Goal: Transaction & Acquisition: Purchase product/service

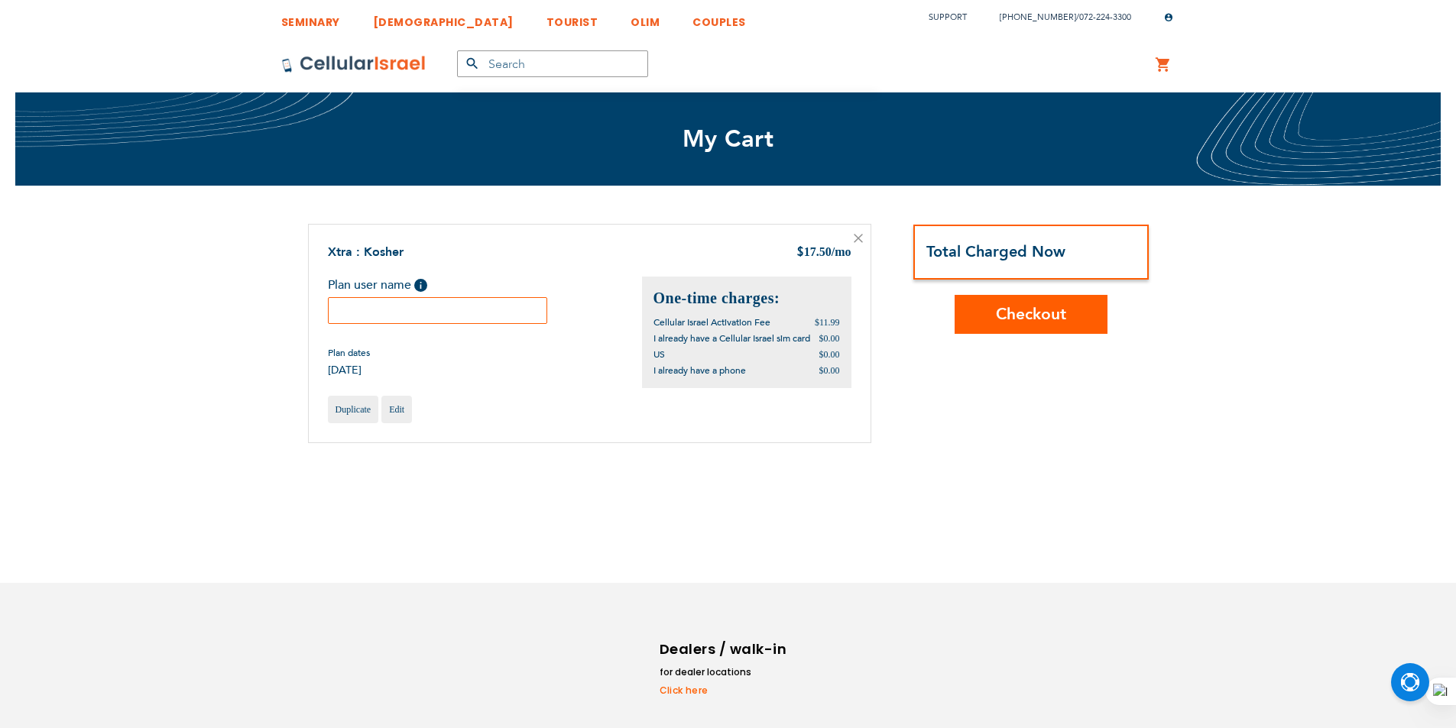
click at [438, 328] on div "Plan user name Help Please fill in the students name. If plan user is not a stu…" at bounding box center [485, 327] width 314 height 101
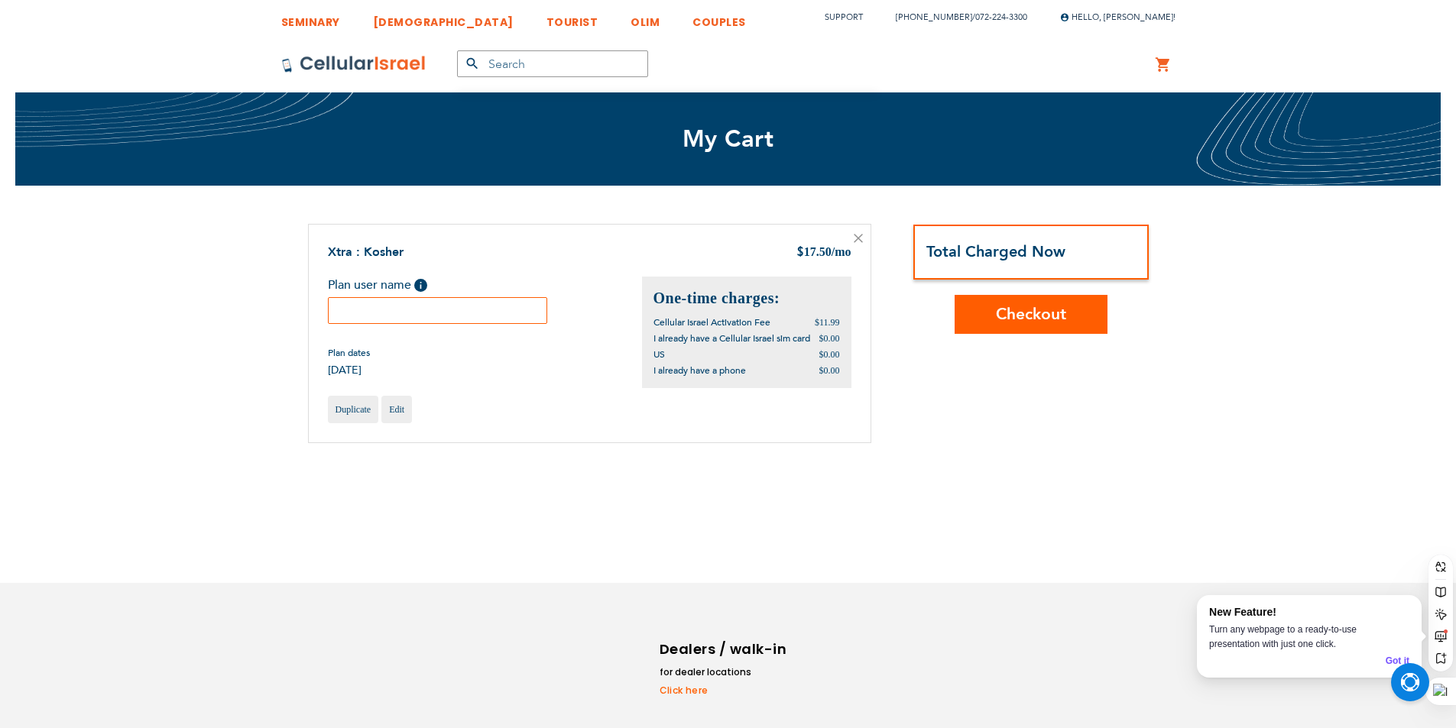
click at [454, 317] on input "text" at bounding box center [438, 310] width 220 height 27
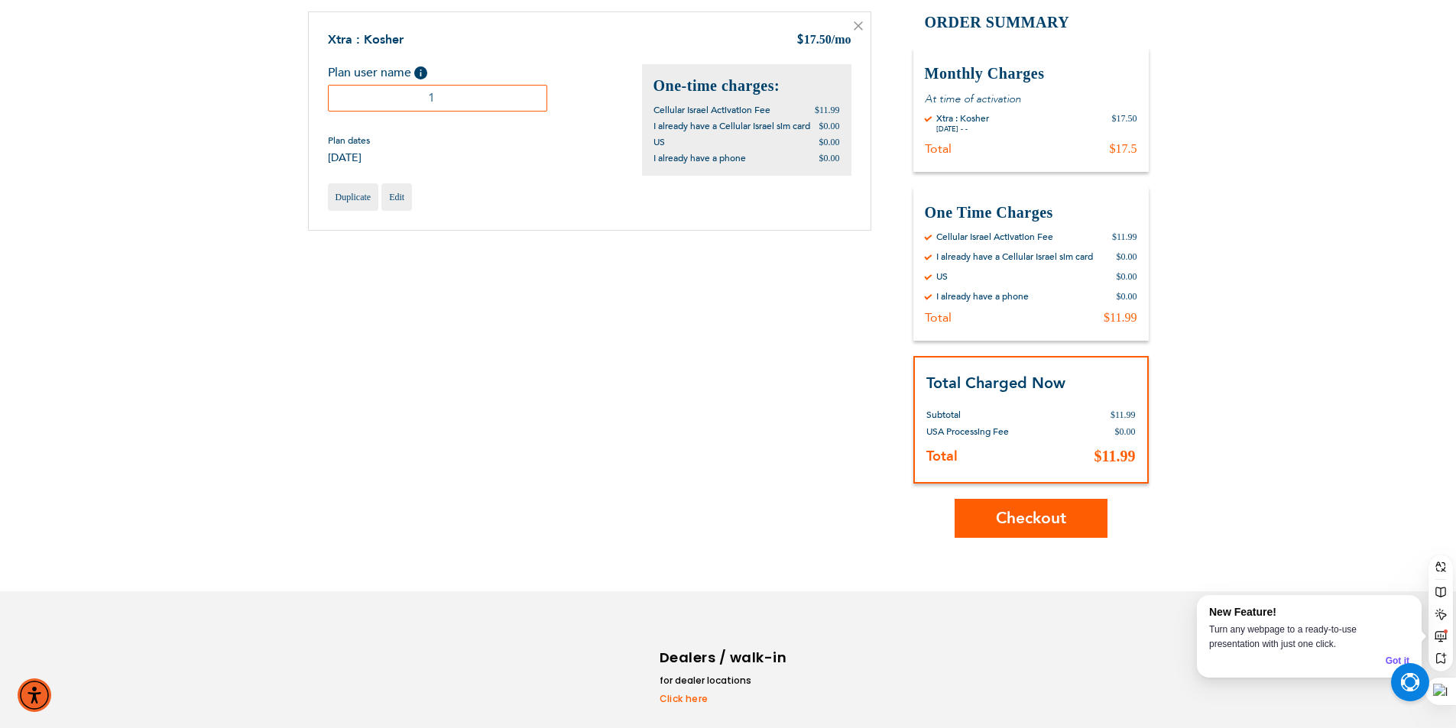
scroll to position [277, 0]
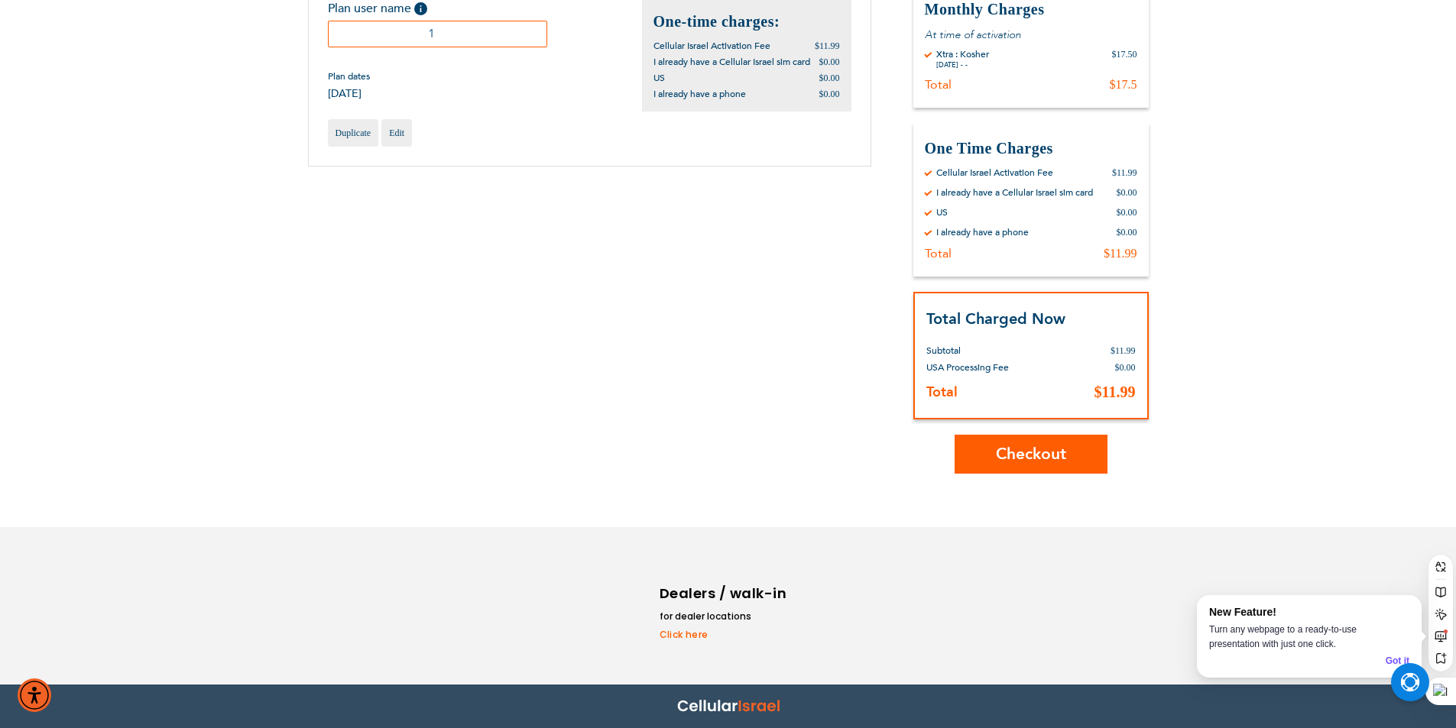
type input "1"
click at [1006, 459] on span "Checkout" at bounding box center [1031, 454] width 70 height 22
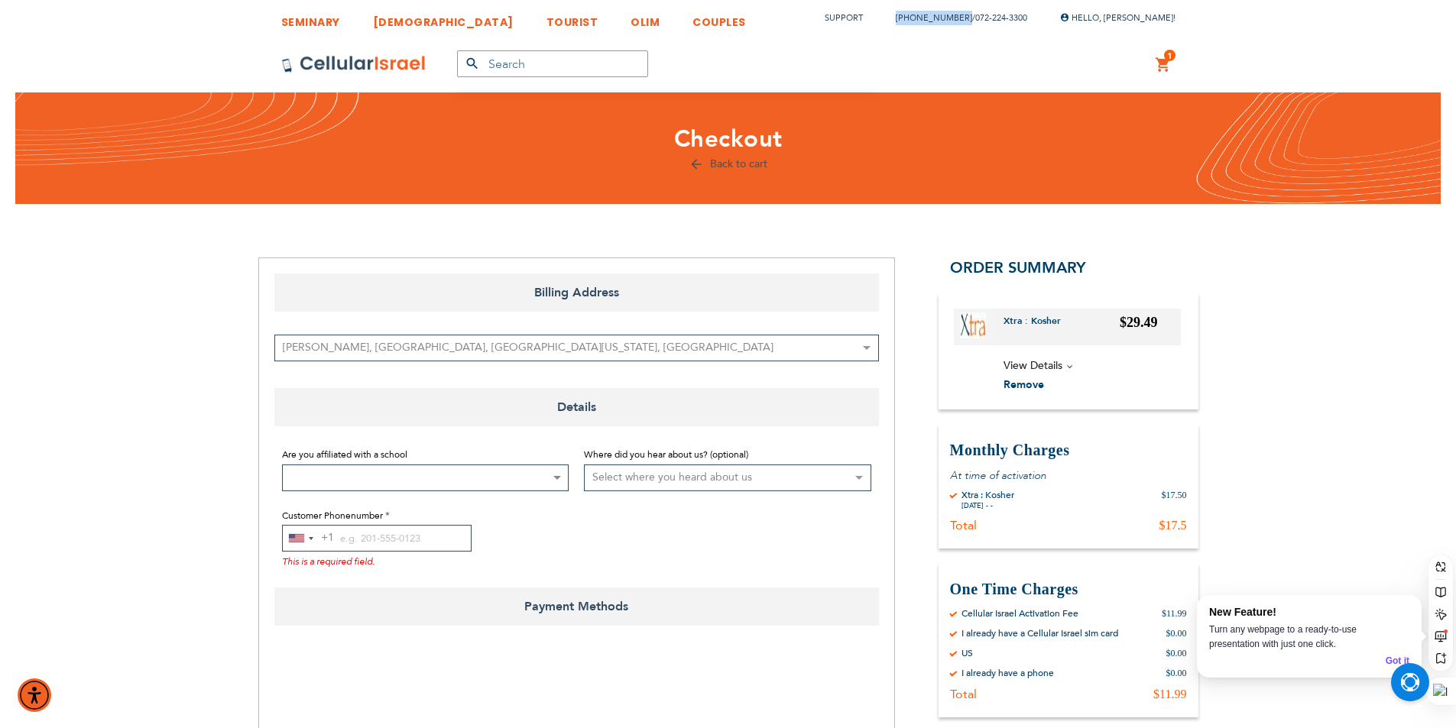
drag, startPoint x: 883, startPoint y: 15, endPoint x: 951, endPoint y: 15, distance: 68.0
click at [951, 15] on li "[PHONE_NUMBER] / [PHONE_NUMBER]" at bounding box center [953, 18] width 147 height 22
copy link "[PHONE_NUMBER]"
click at [384, 539] on input "Customer Phonenumber" at bounding box center [376, 538] width 189 height 27
paste input "[PHONE_NUMBER]"
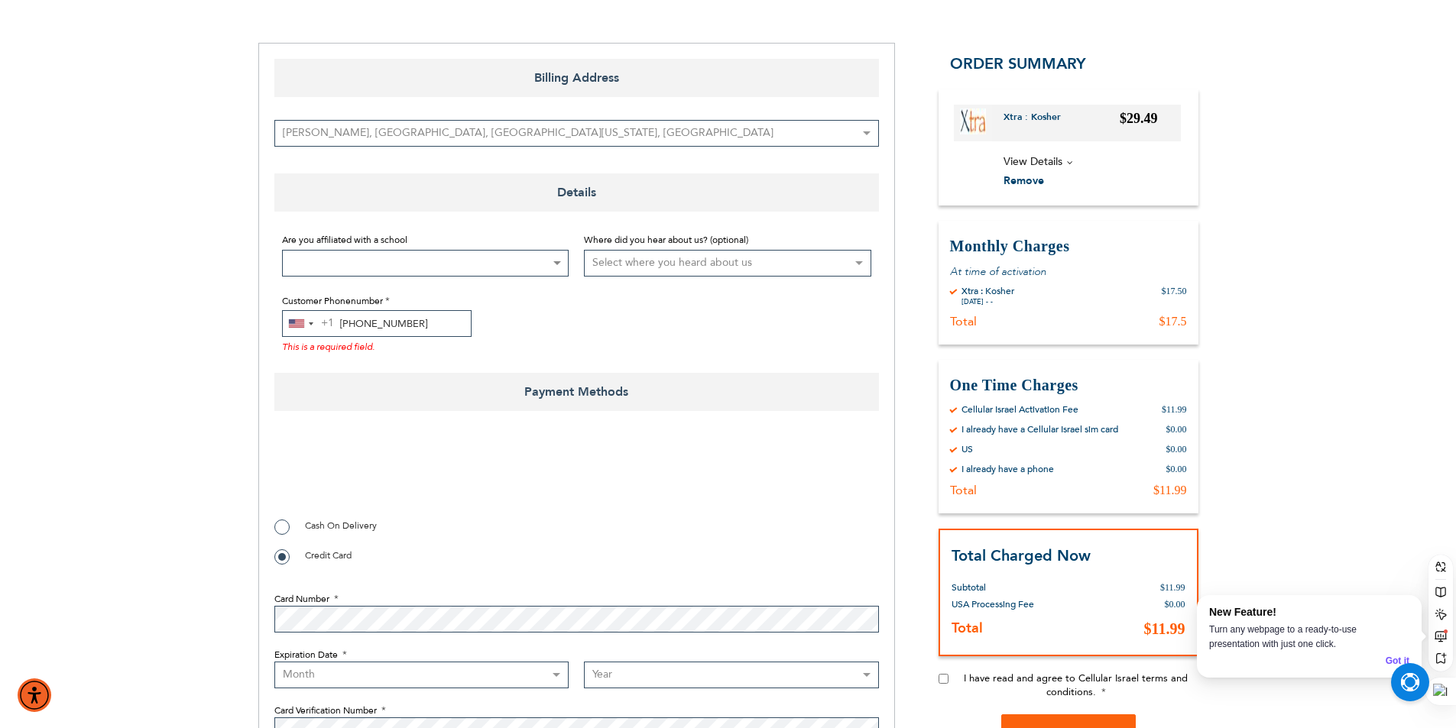
scroll to position [306, 0]
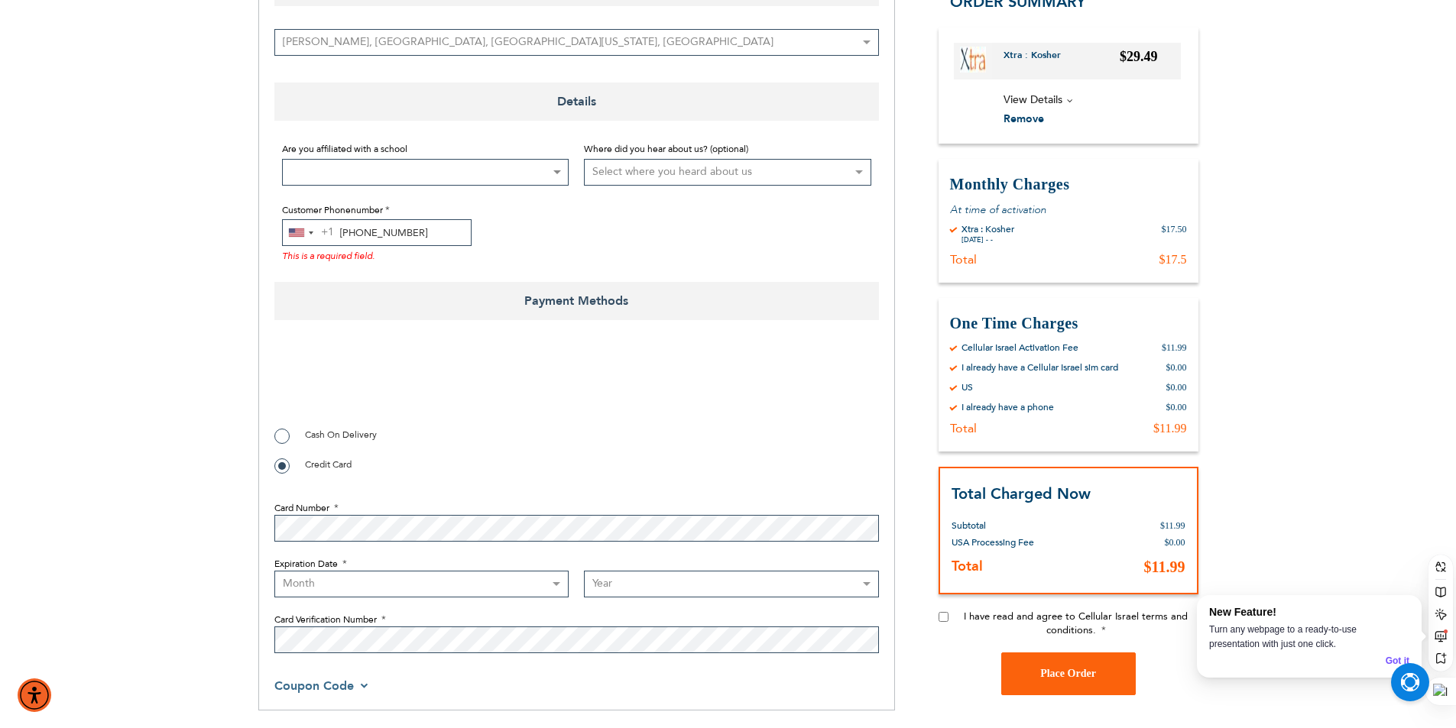
type input "[PHONE_NUMBER]"
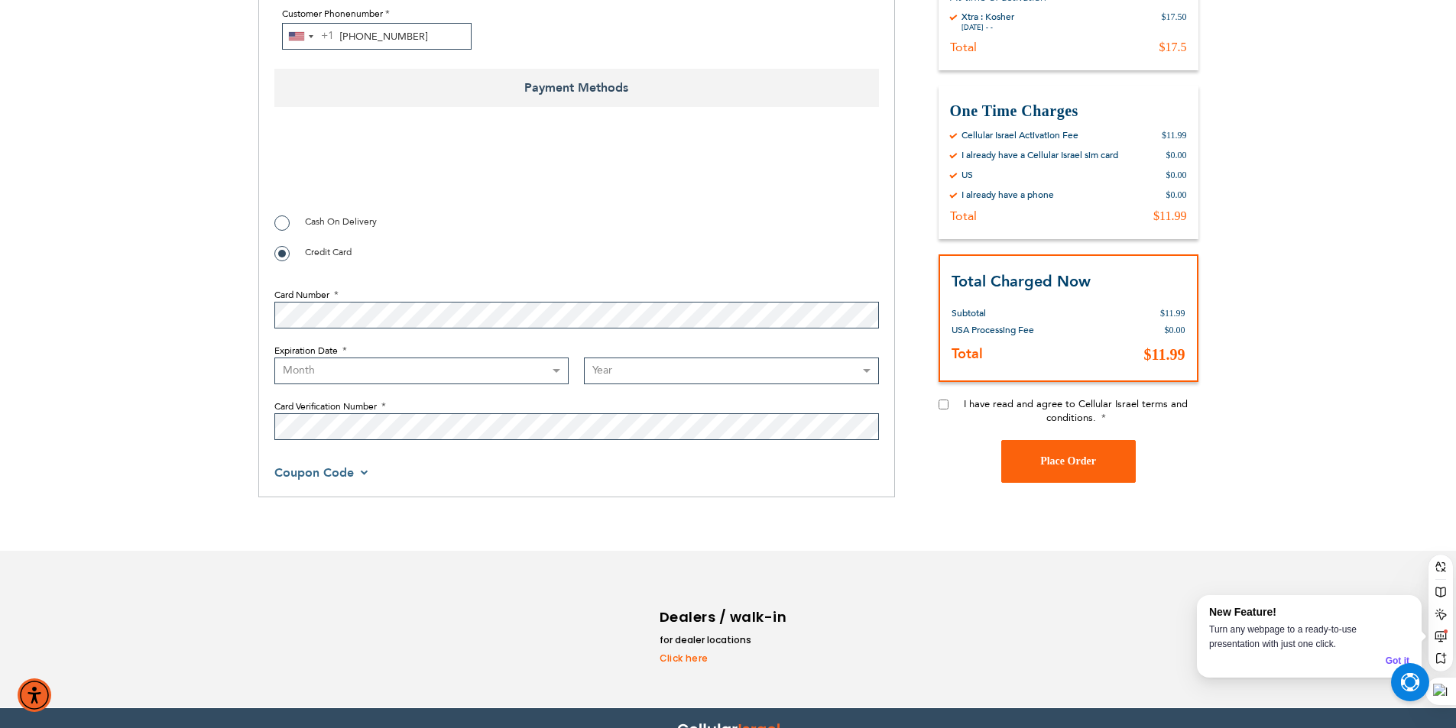
scroll to position [526, 0]
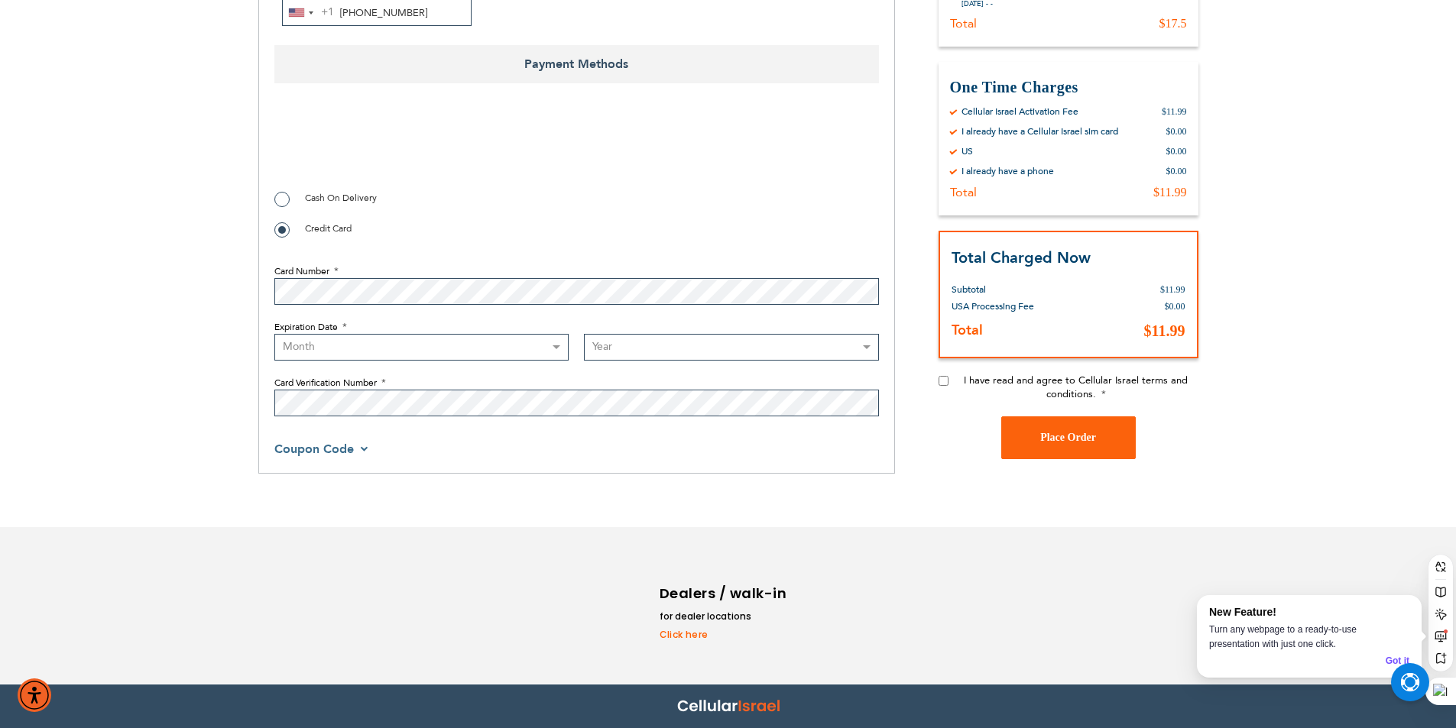
click at [538, 356] on select "Month 01 - January 02 - February 03 - March 04 - April 05 - May 06 - June 07 - …" at bounding box center [421, 347] width 295 height 27
select select "5"
click at [274, 334] on select "Month 01 - January 02 - February 03 - March 04 - April 05 - May 06 - June 07 - …" at bounding box center [421, 347] width 295 height 27
click at [599, 351] on select "Year 2025 2026 2027 2028 2029 2030 2031 2032 2033 2034 2035 2036 2037 2038 2039…" at bounding box center [731, 347] width 295 height 27
select select "2028"
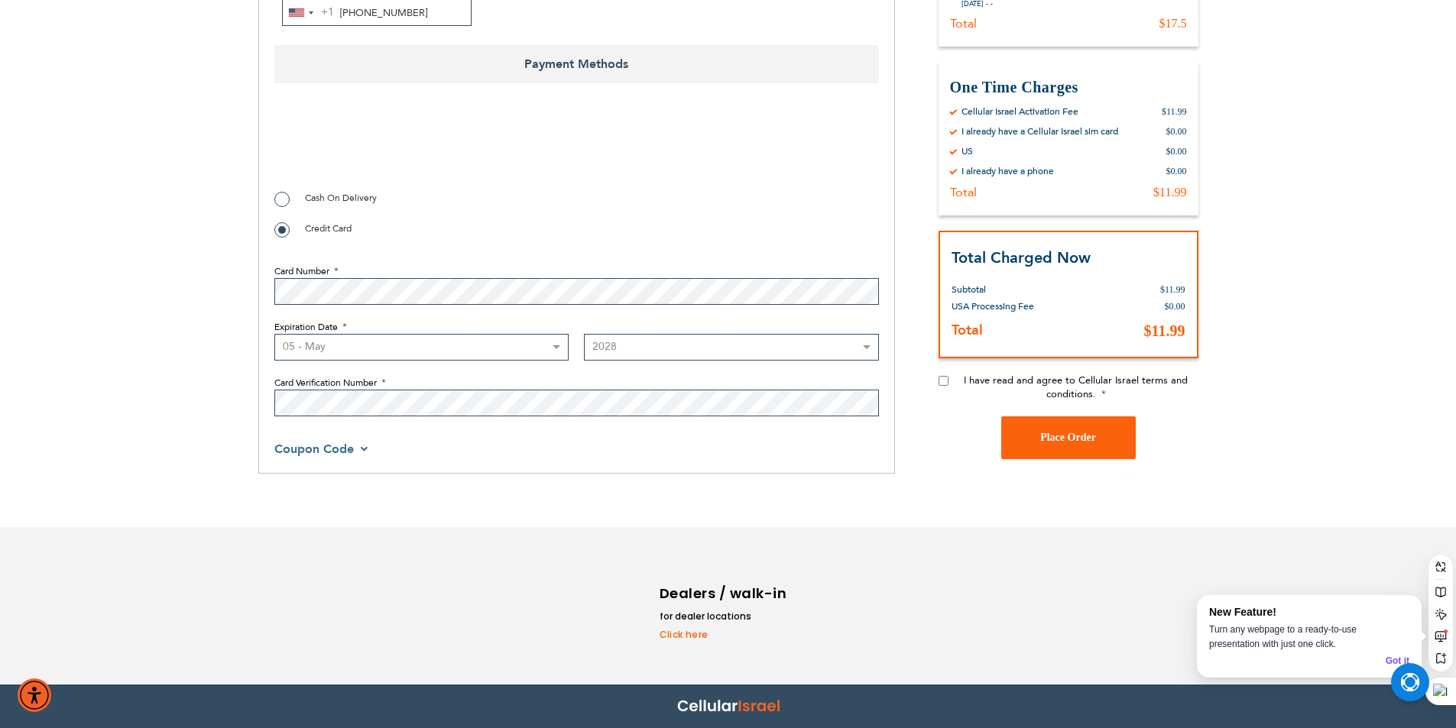
click at [584, 334] on select "Year 2025 2026 2027 2028 2029 2030 2031 2032 2033 2034 2035 2036 2037 2038 2039…" at bounding box center [731, 347] width 295 height 27
click at [523, 384] on label "Card Verification Number" at bounding box center [576, 383] width 604 height 14
checkbox input "true"
click at [945, 381] on input "I have read and agree to Cellular Israel terms and conditions." at bounding box center [943, 380] width 10 height 10
checkbox input "true"
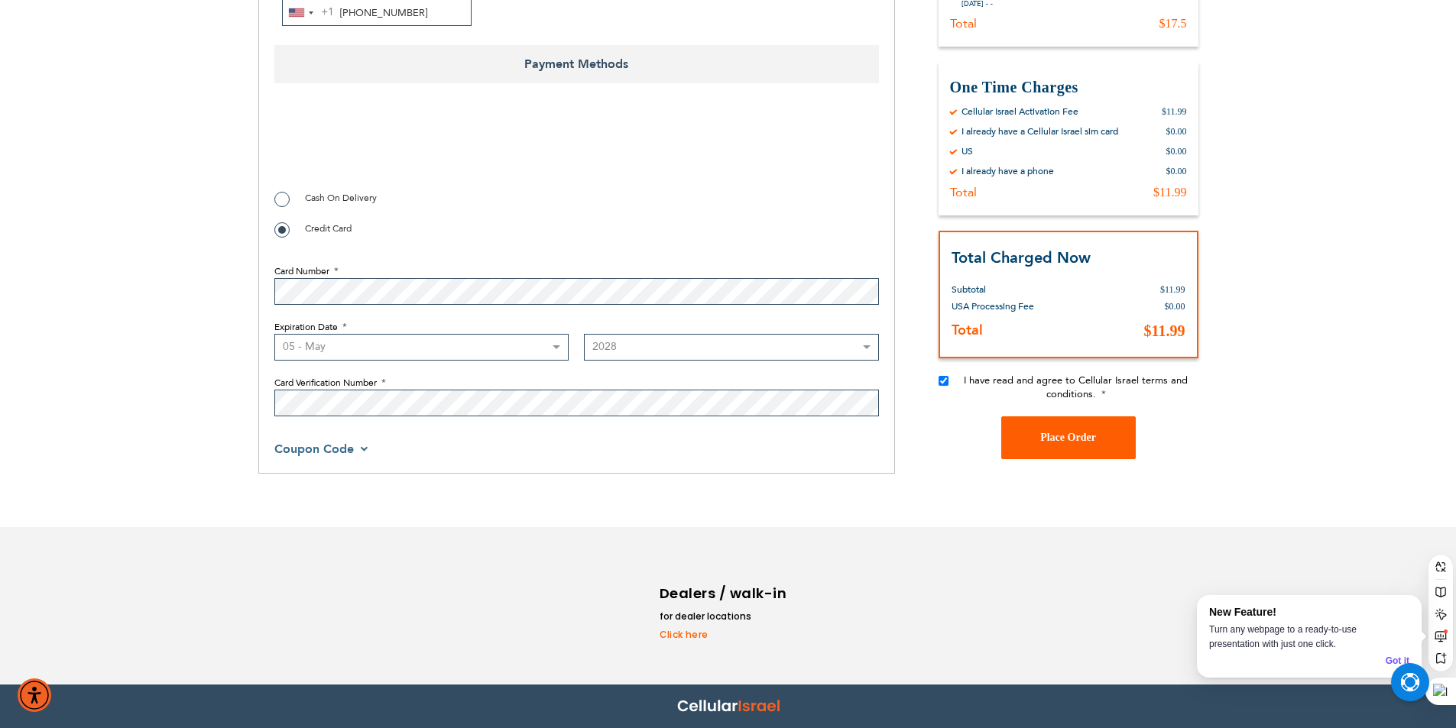
click at [1051, 441] on span "Place Order" at bounding box center [1068, 437] width 56 height 11
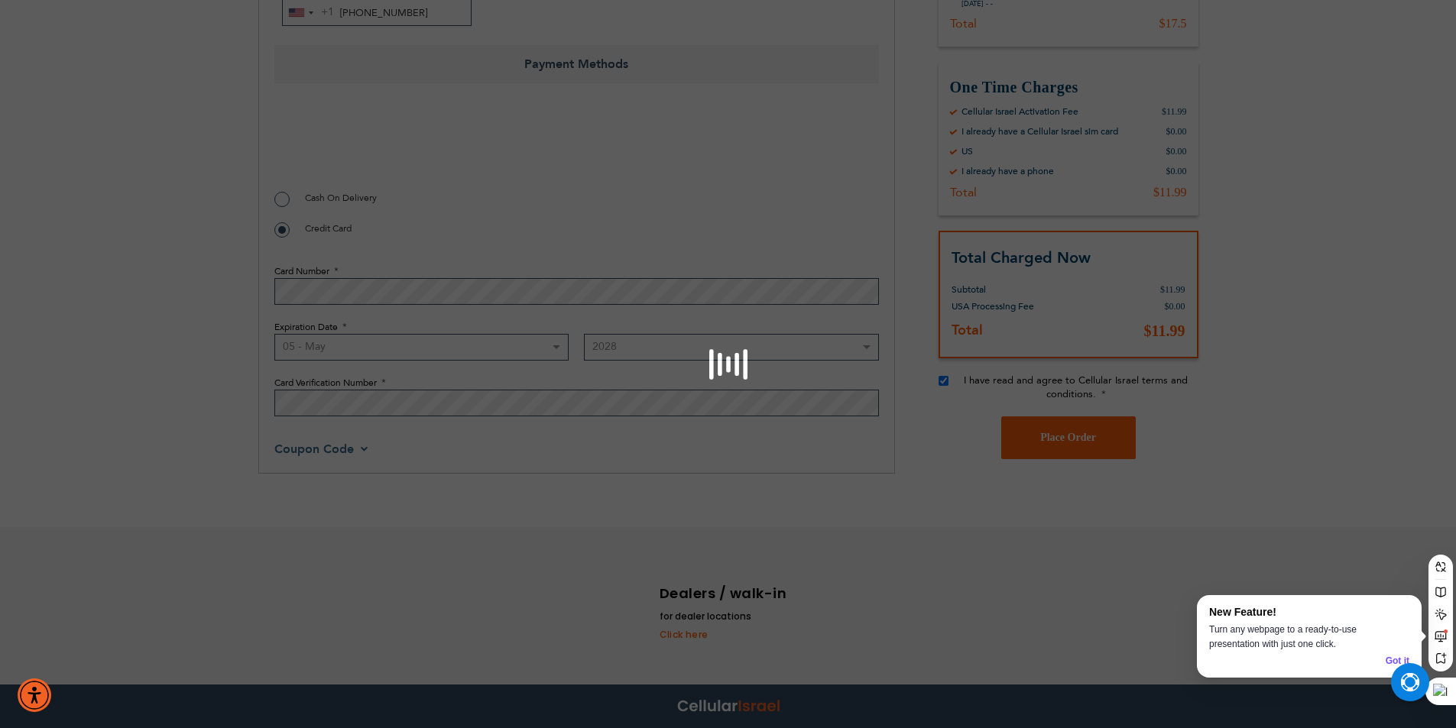
click at [1011, 610] on div "Please wait..." at bounding box center [728, 364] width 1456 height 728
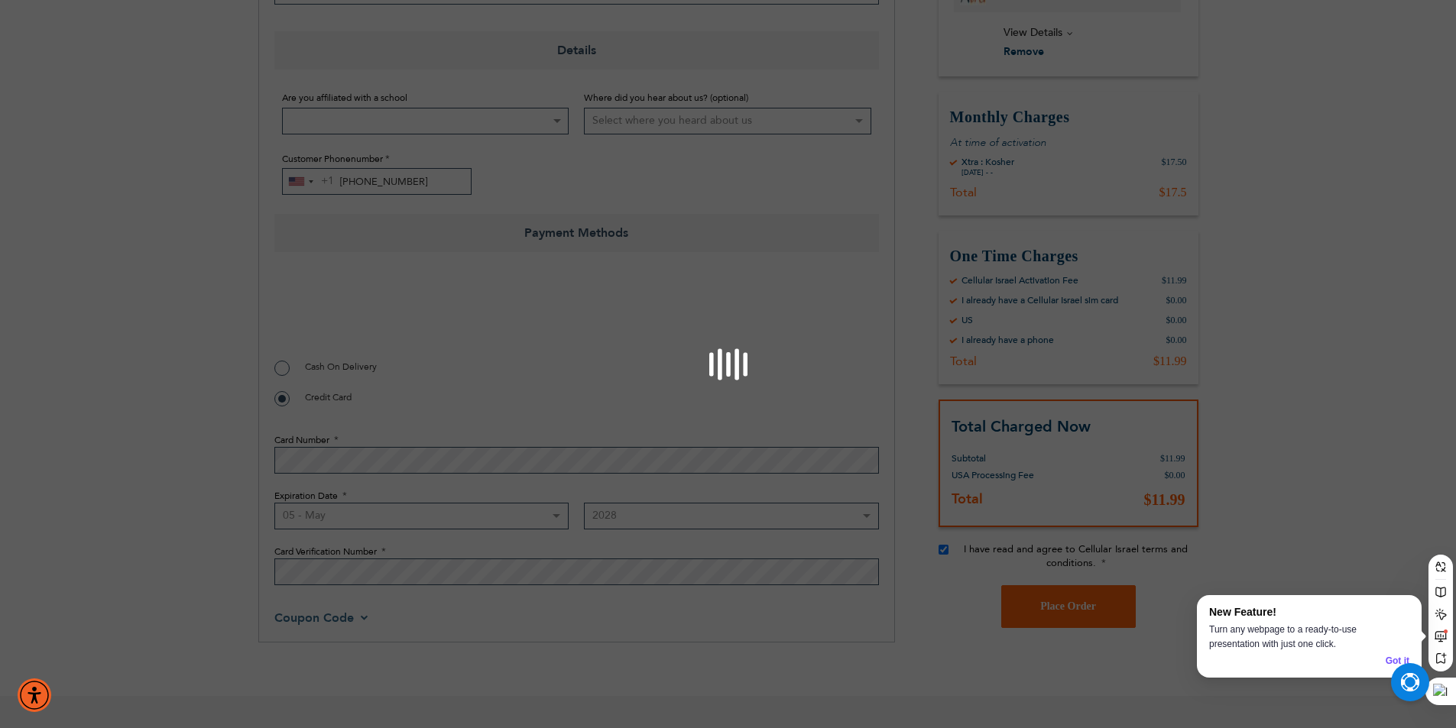
scroll to position [382, 0]
